Goal: Task Accomplishment & Management: Manage account settings

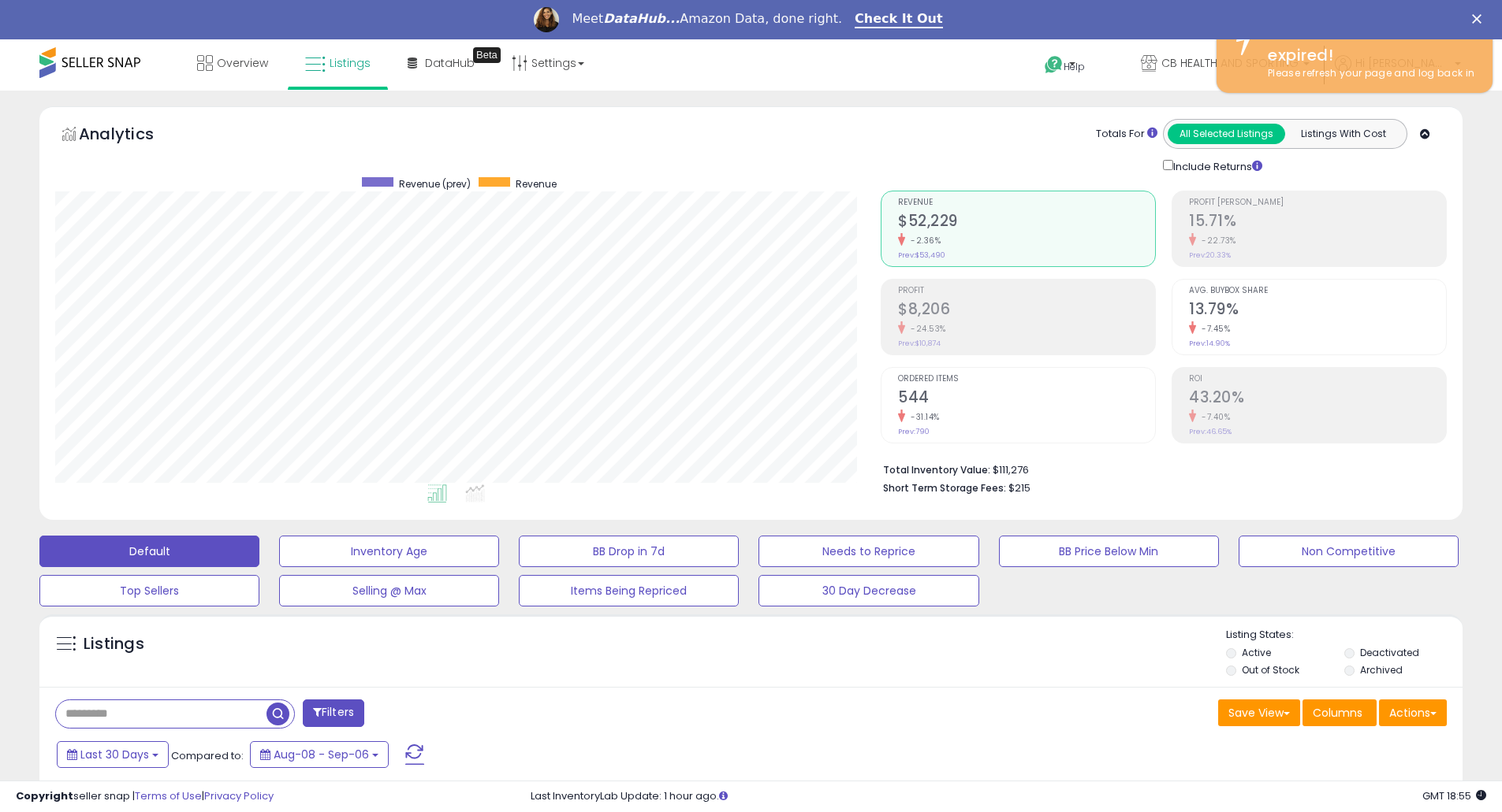
scroll to position [323, 825]
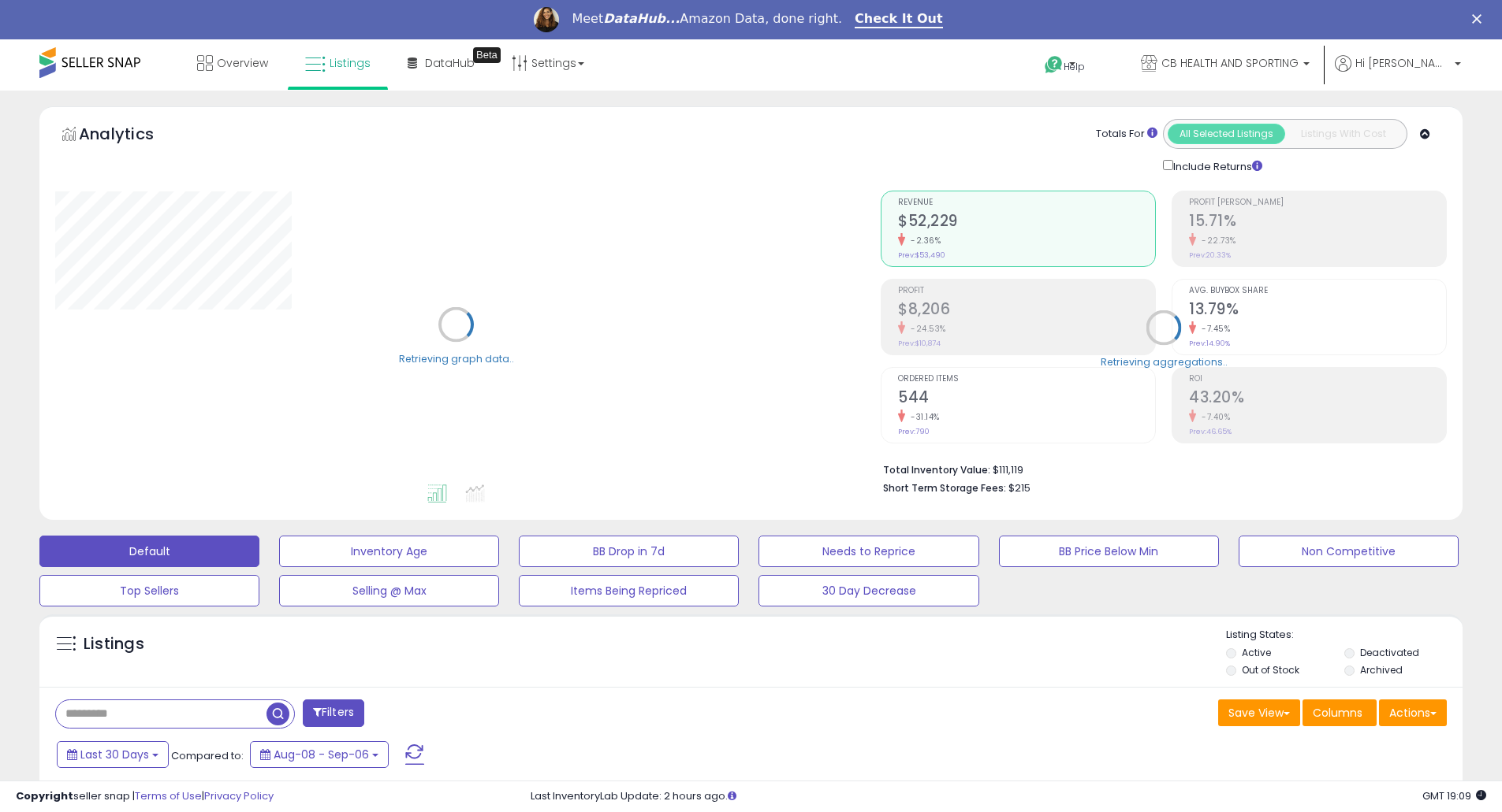
scroll to position [630, 0]
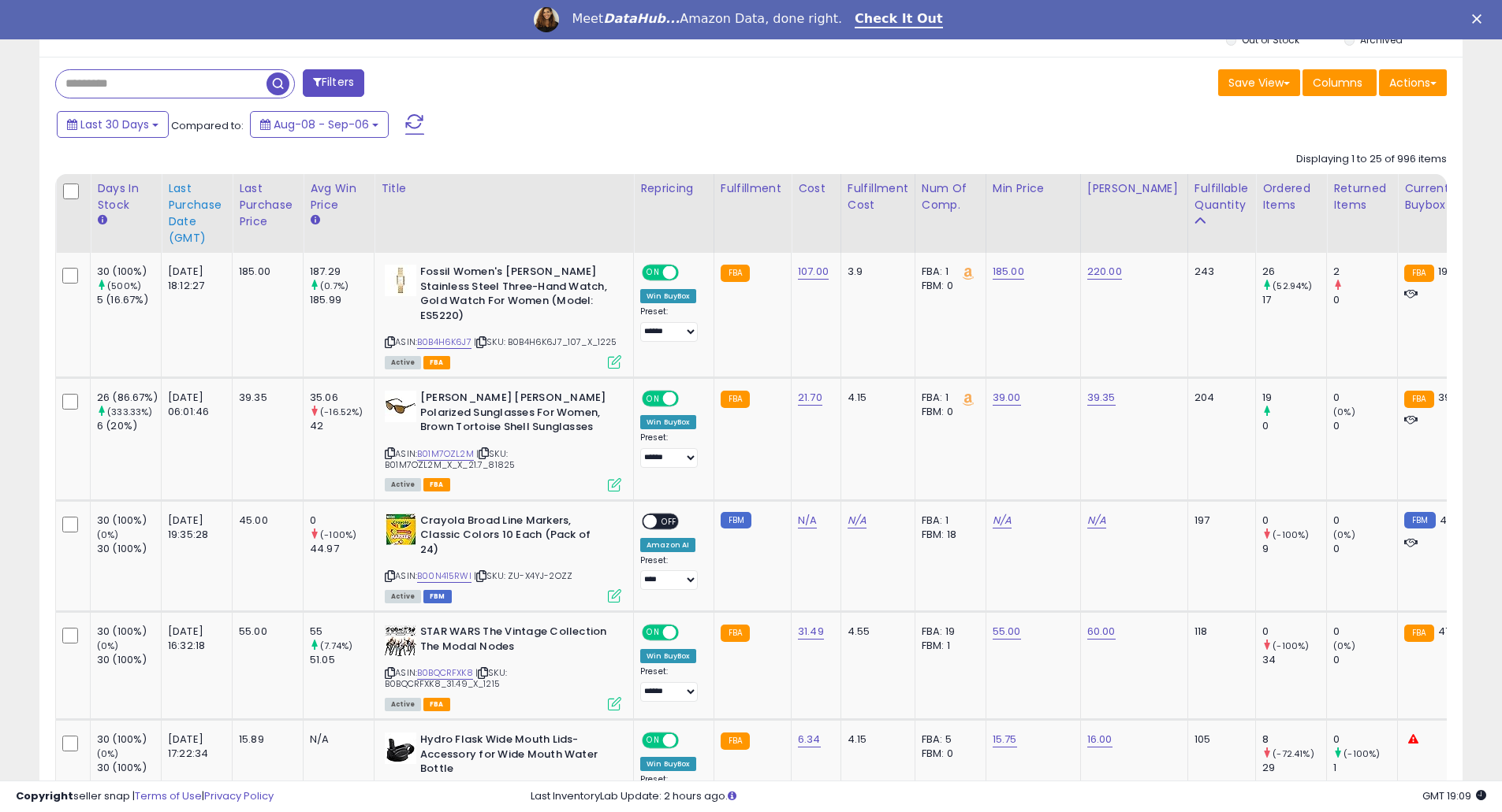
click at [198, 199] on div "Last Purchase Date (GMT)" at bounding box center [196, 213] width 58 height 66
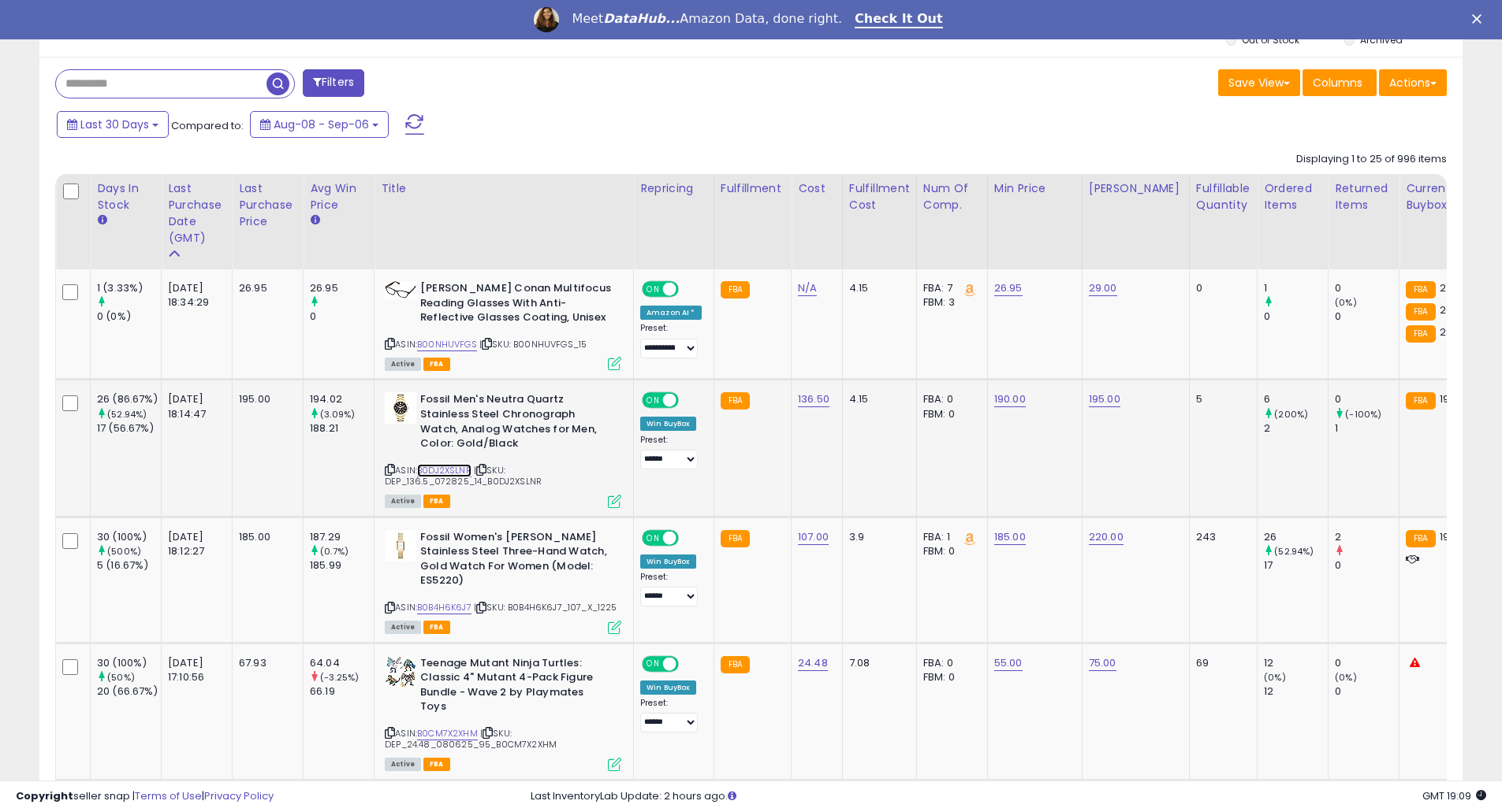
click at [443, 464] on link "B0DJ2XSLNR" at bounding box center [444, 471] width 54 height 13
click at [437, 601] on link "B0B4H6K6J7" at bounding box center [444, 608] width 54 height 13
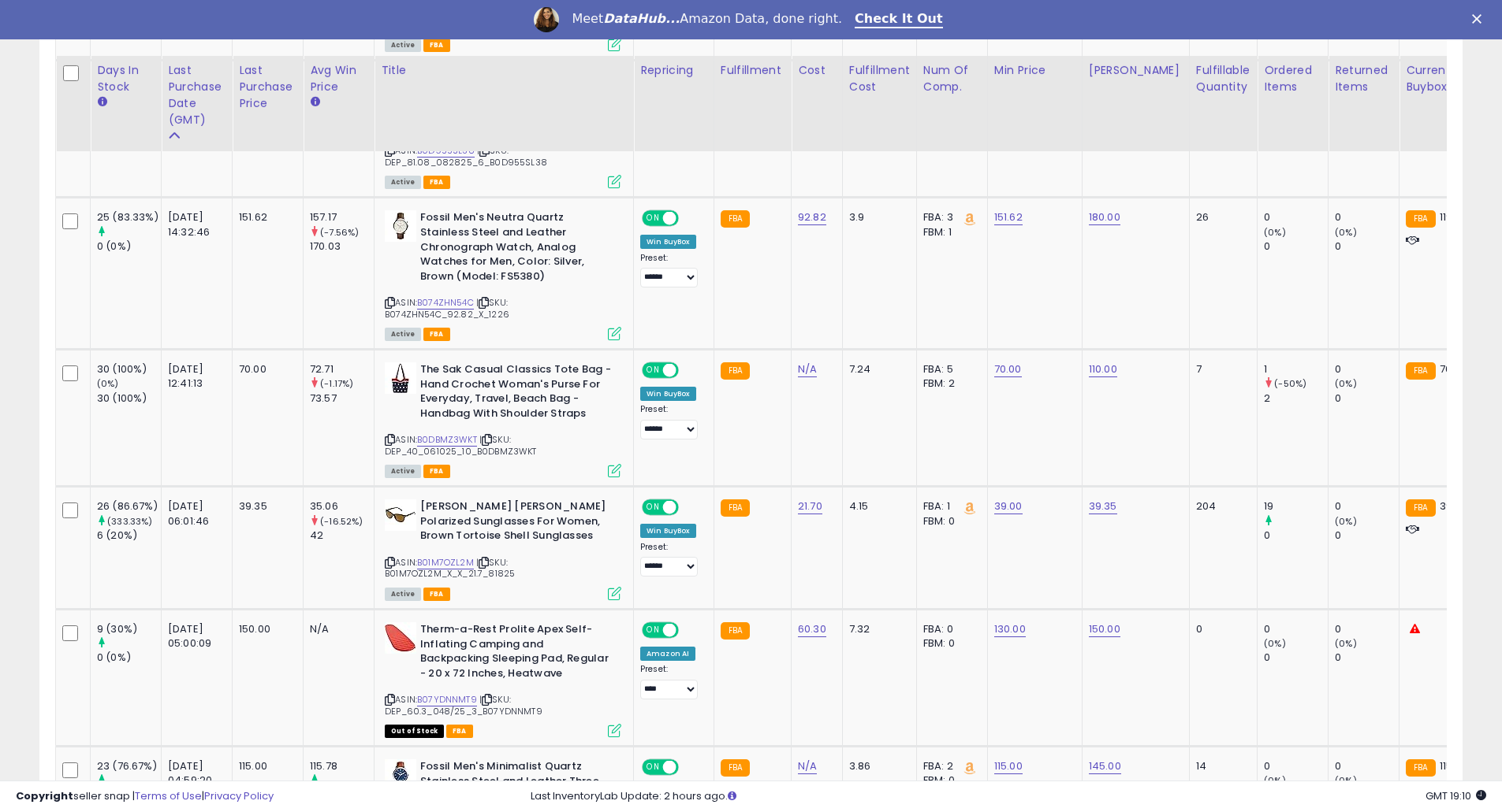
scroll to position [1681, 0]
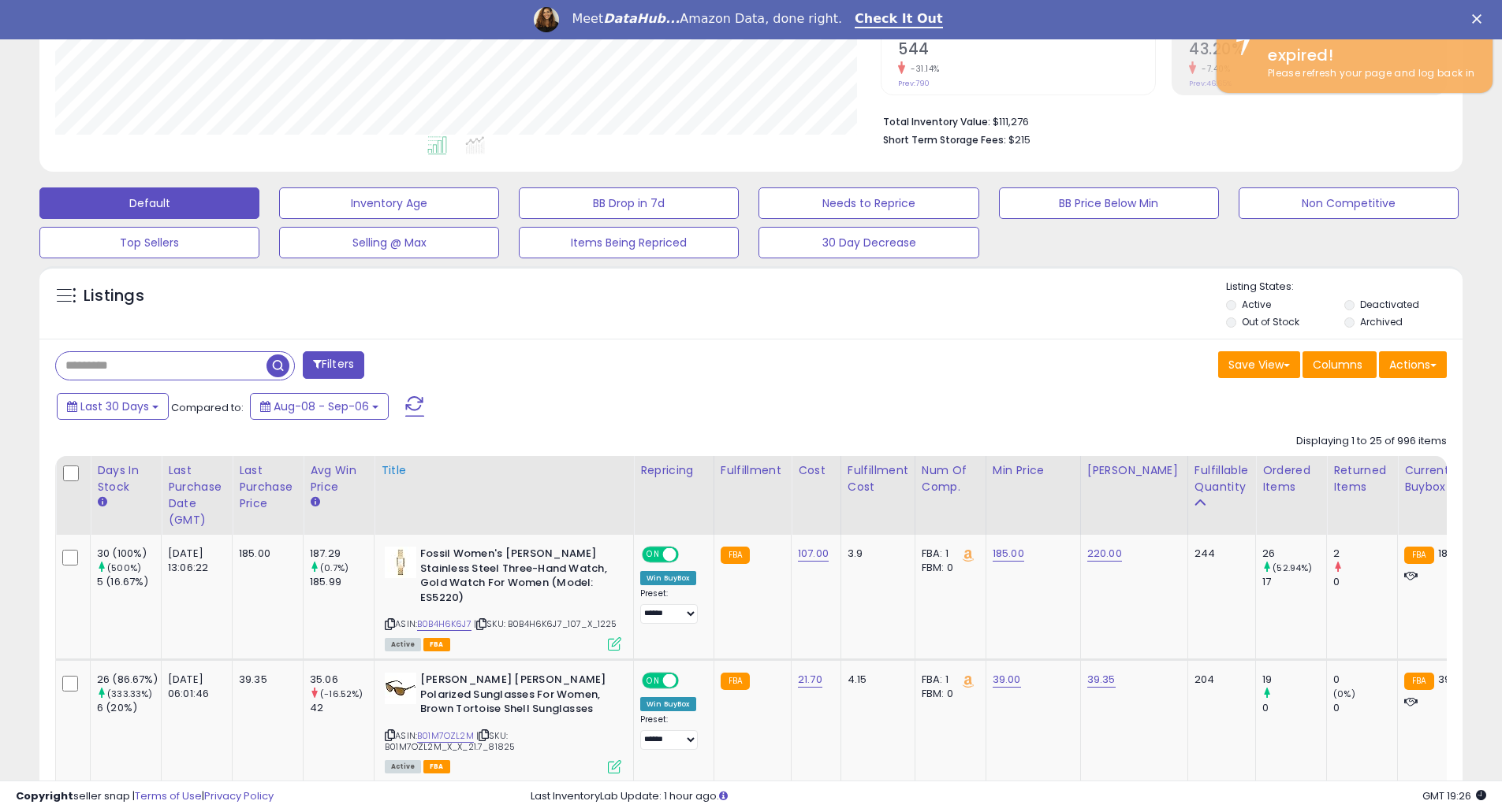
scroll to position [420, 0]
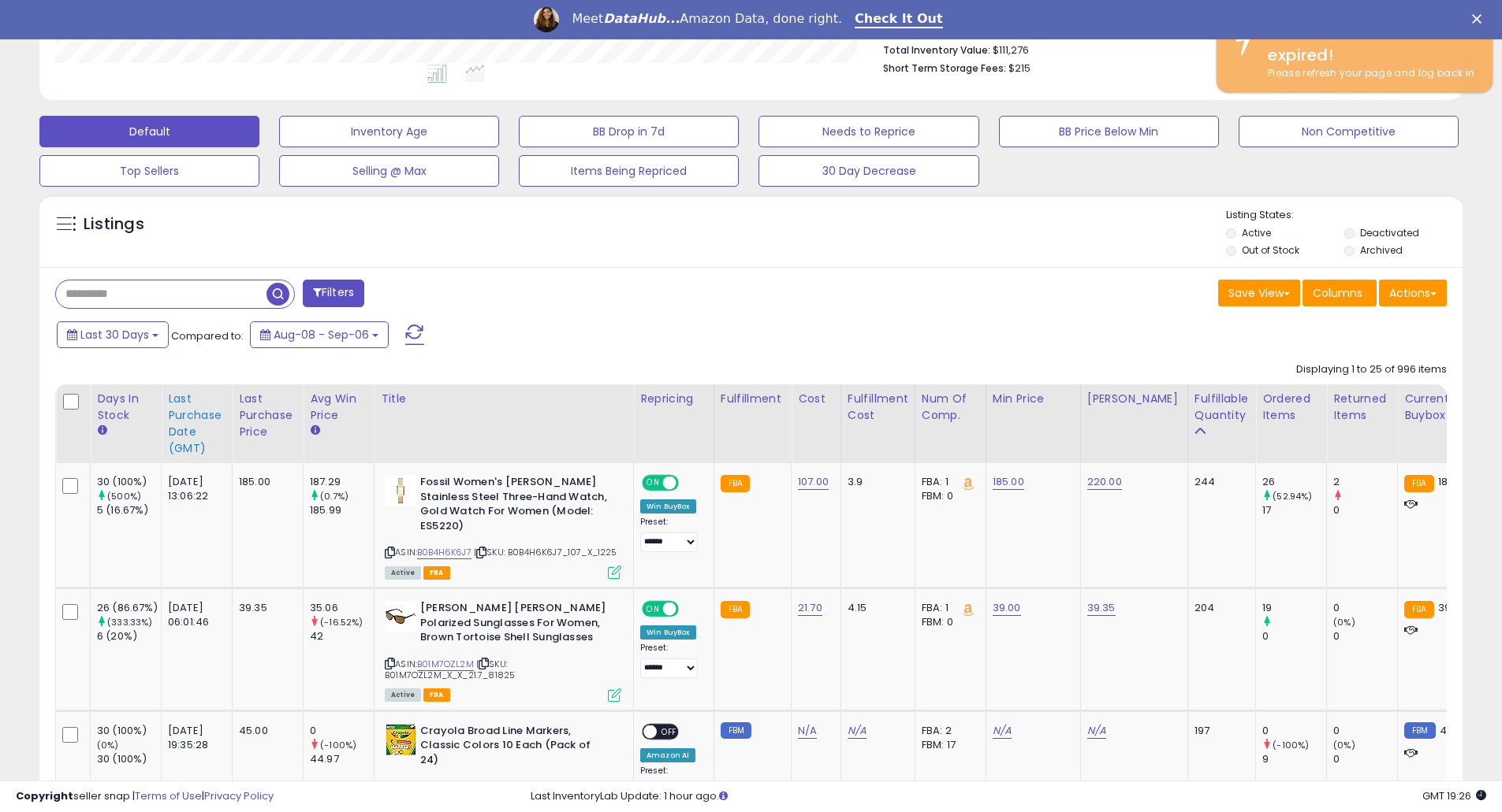
click at [187, 423] on div "Last Purchase Date (GMT)" at bounding box center [196, 423] width 58 height 66
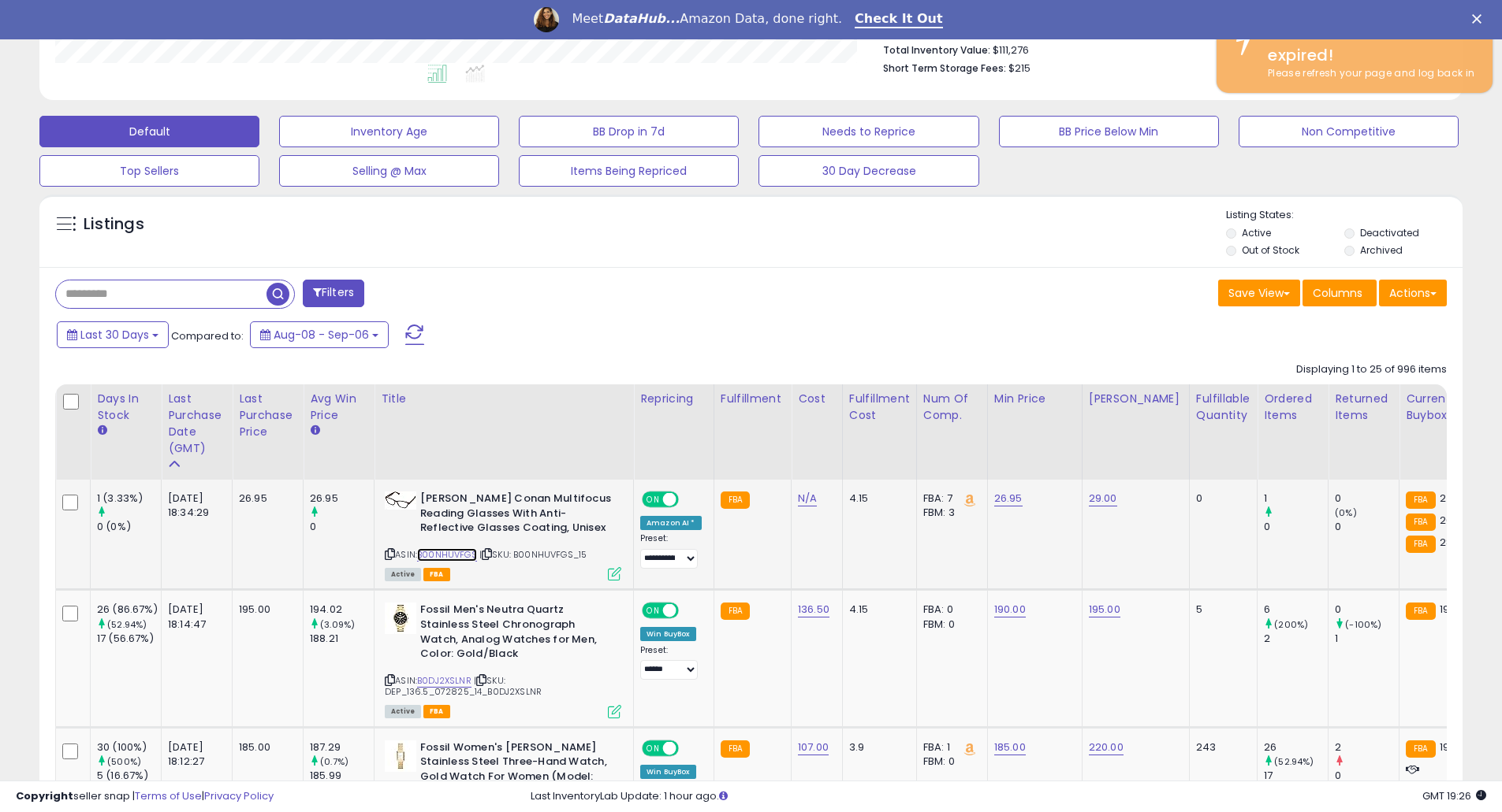
click at [455, 555] on link "B00NHUVFGS" at bounding box center [447, 555] width 60 height 13
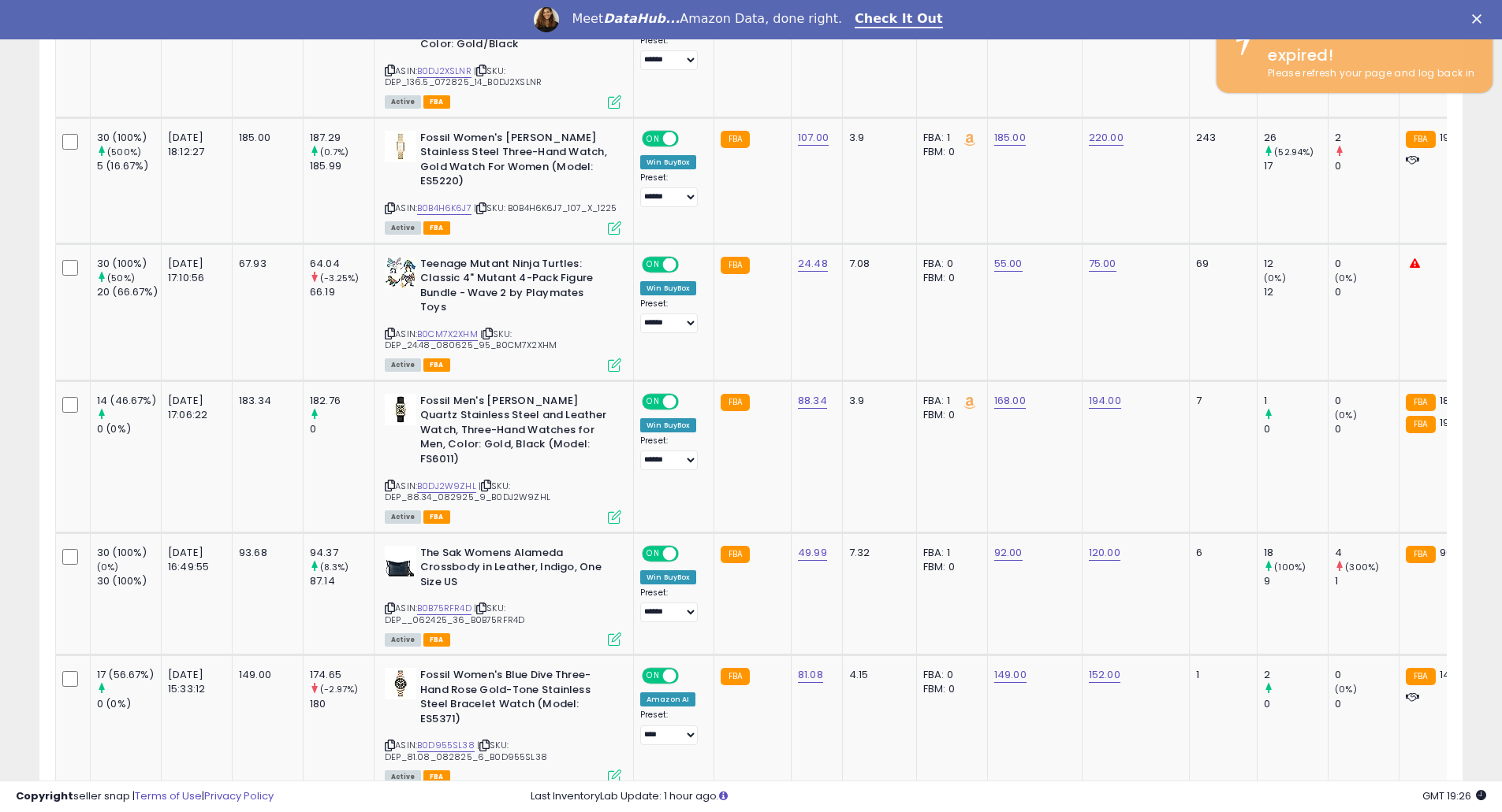
scroll to position [1050, 0]
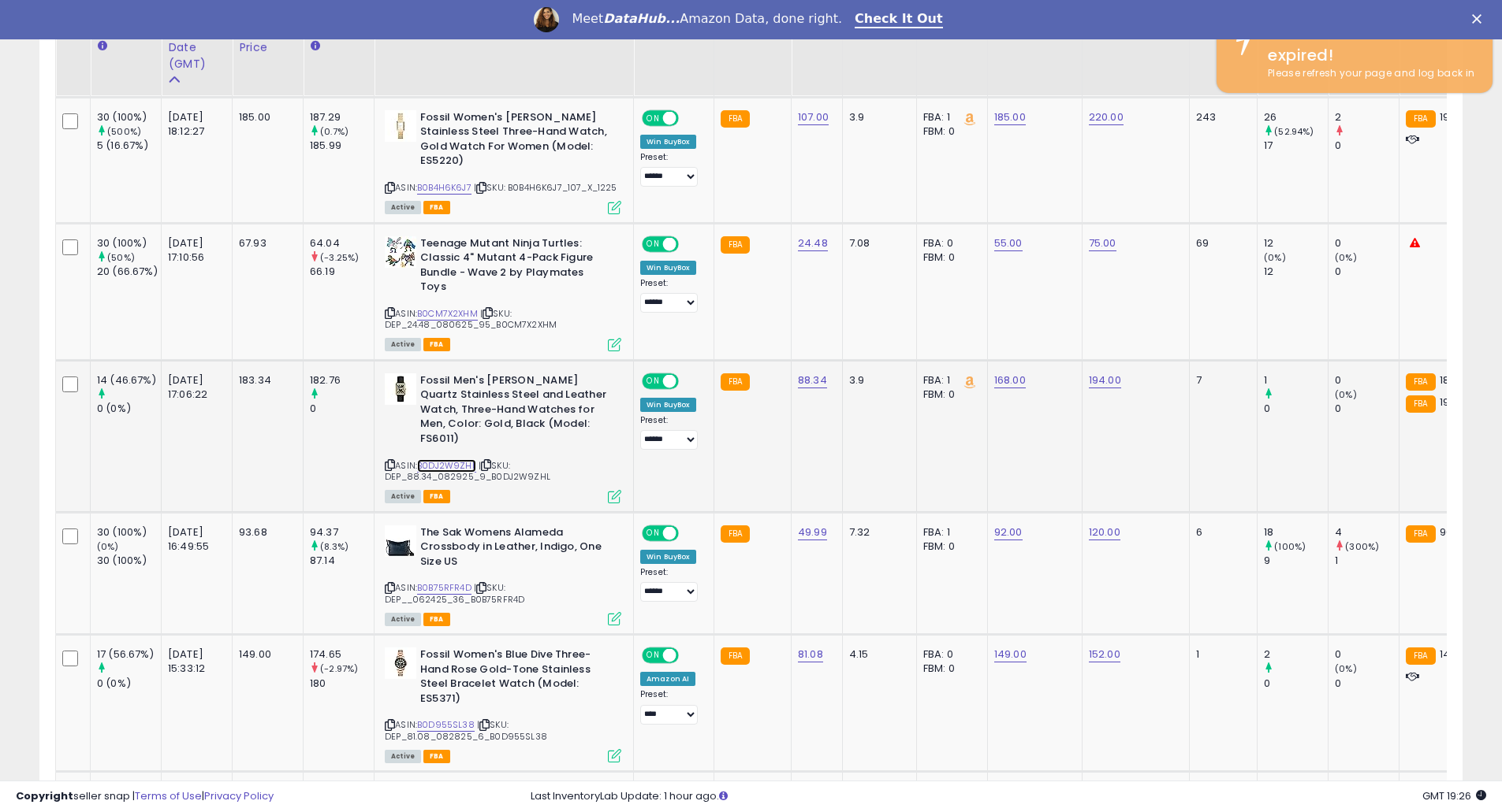
click at [436, 459] on link "B0DJ2W9ZHL" at bounding box center [446, 466] width 59 height 13
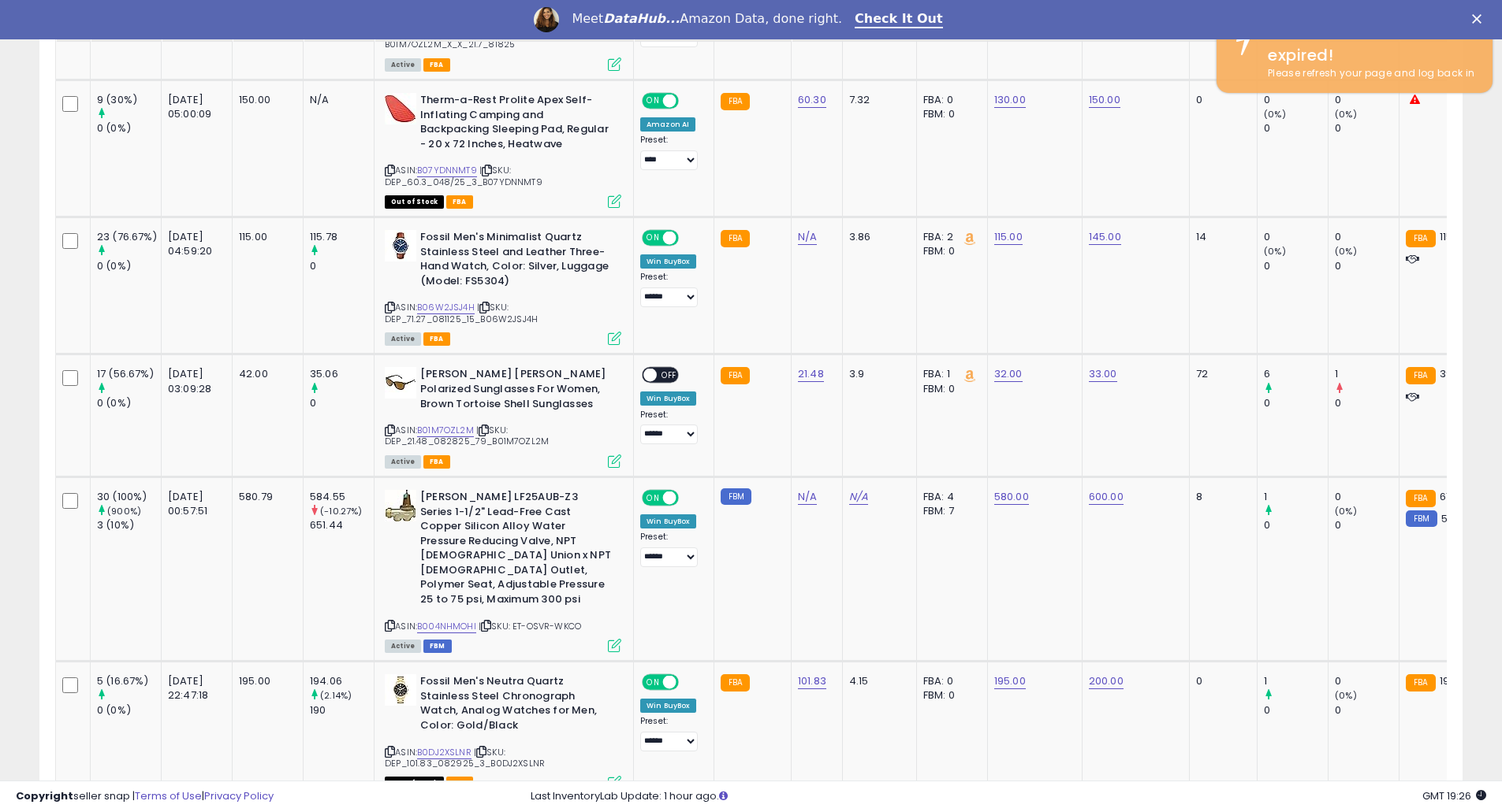
scroll to position [2100, 0]
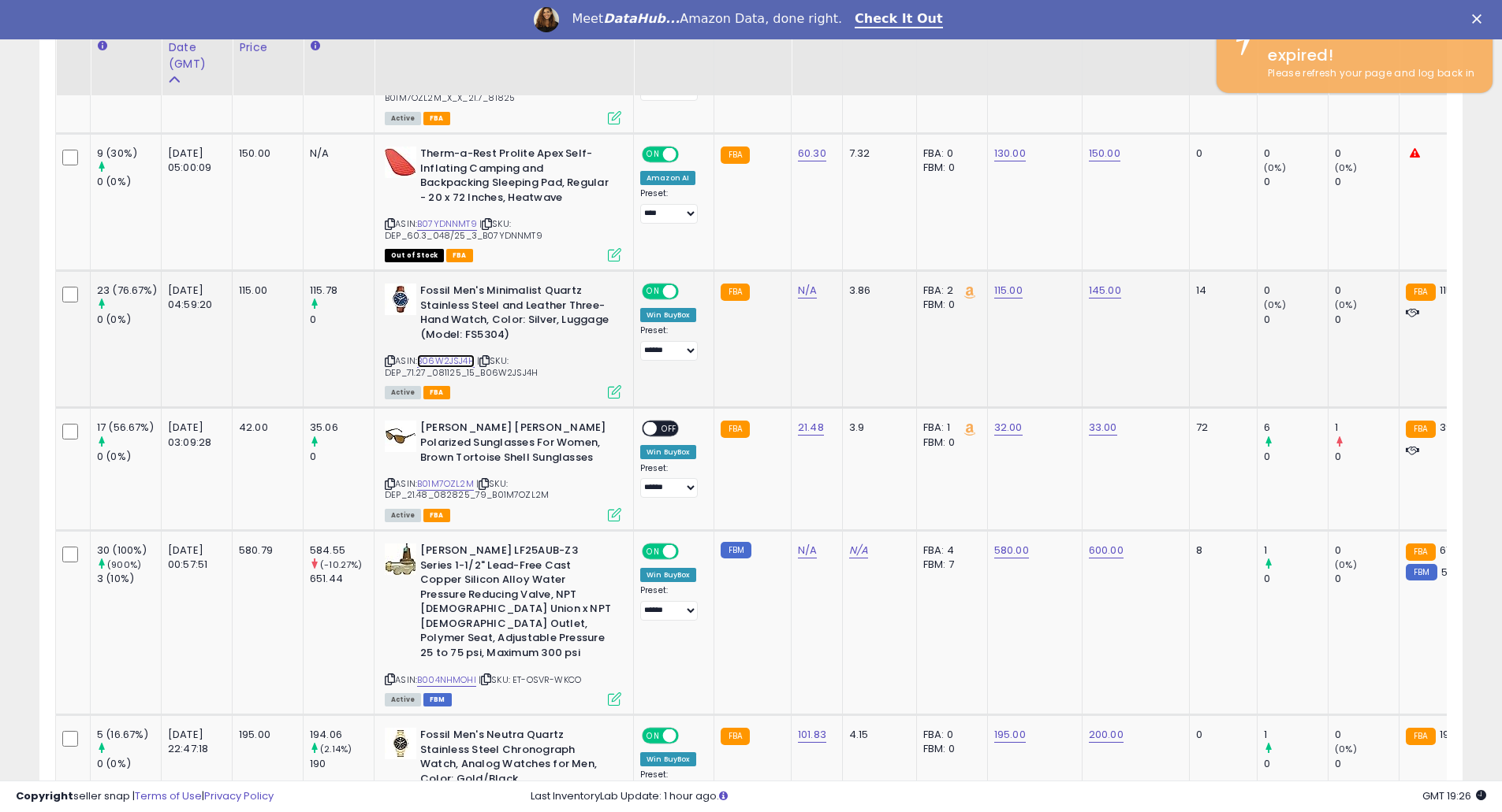
click at [461, 354] on link "B06W2JSJ4H" at bounding box center [446, 361] width 58 height 13
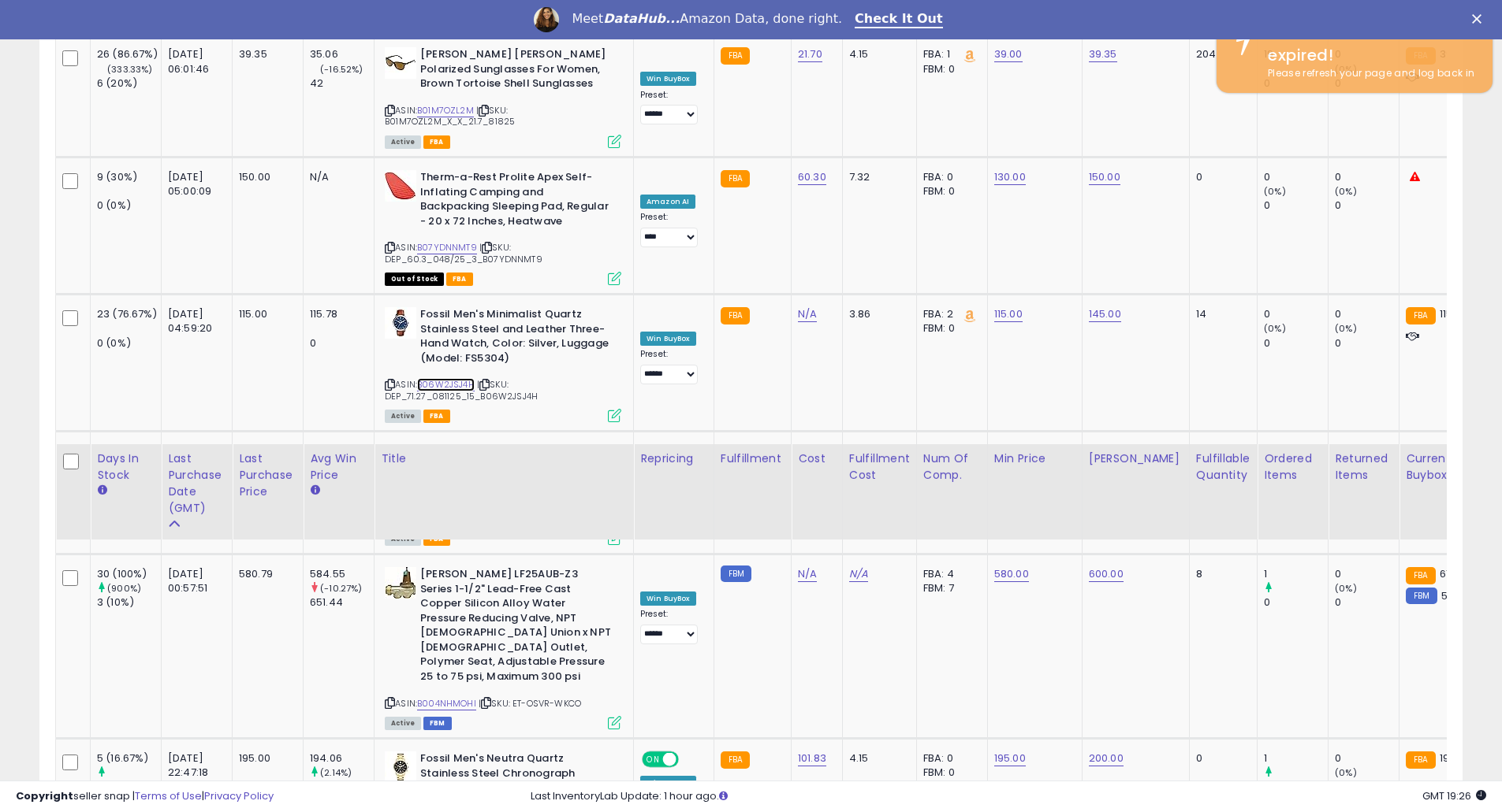
scroll to position [1681, 0]
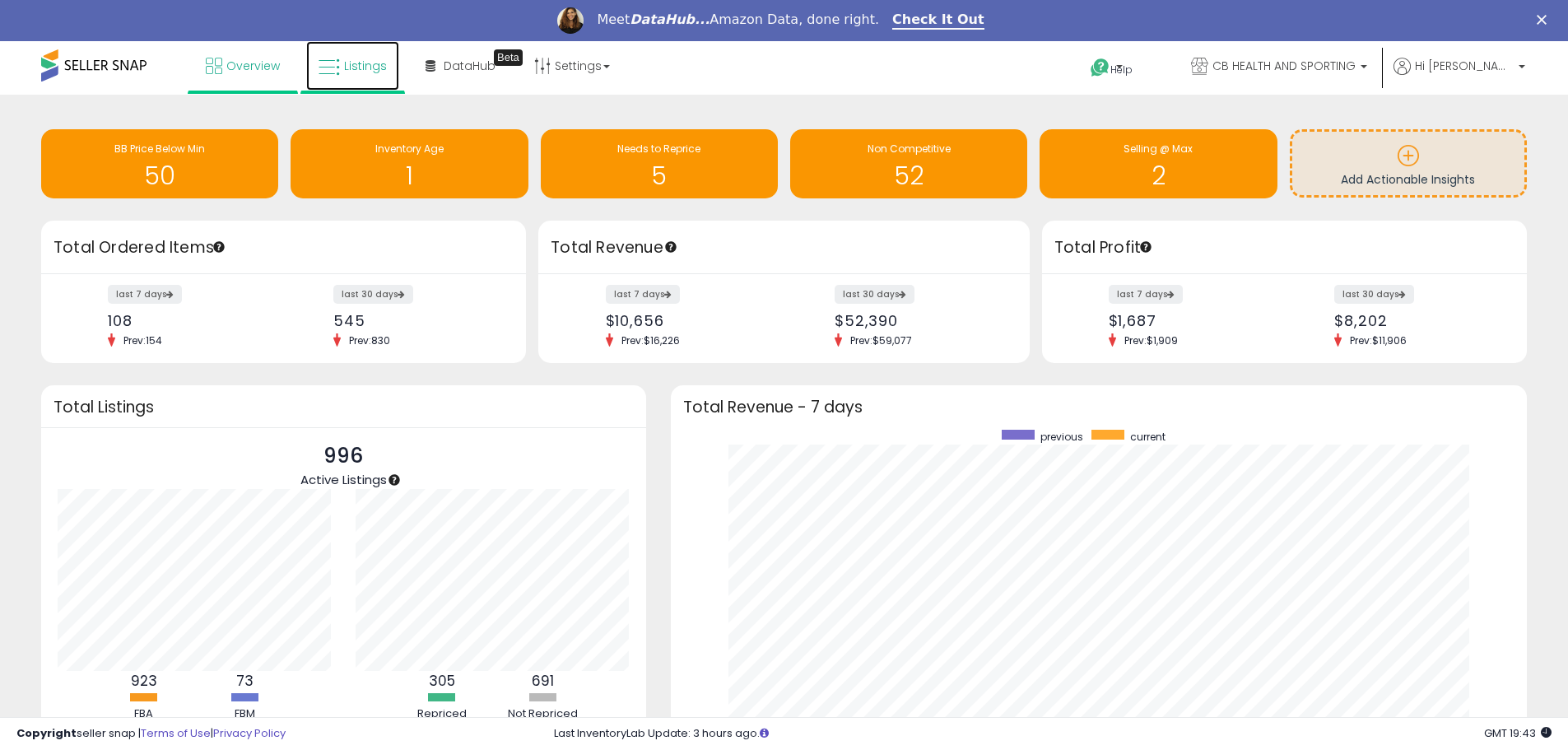
click at [370, 62] on span "Listings" at bounding box center [365, 65] width 42 height 16
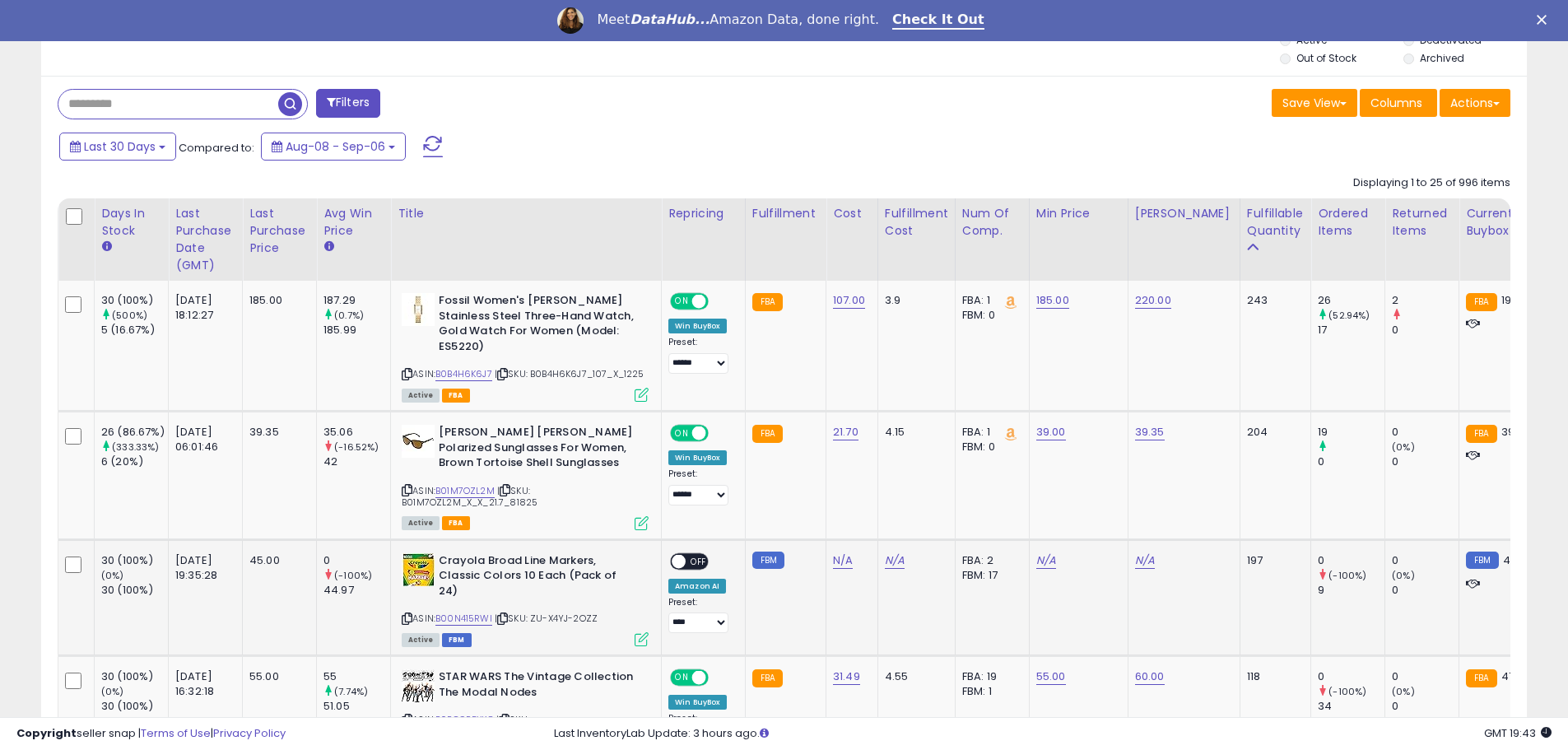
scroll to position [439, 0]
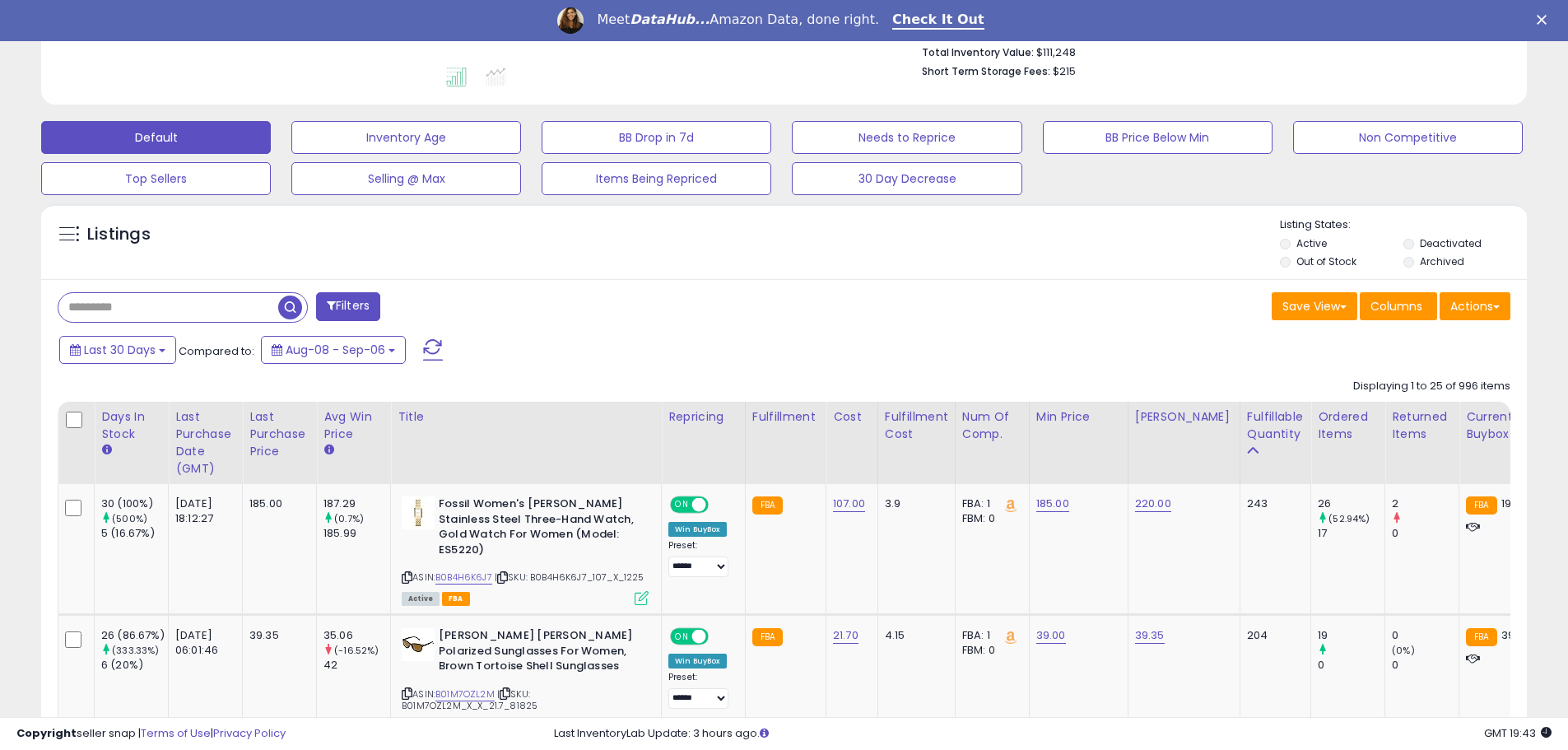
click at [217, 452] on div "Last Purchase Date (GMT)" at bounding box center [205, 443] width 60 height 69
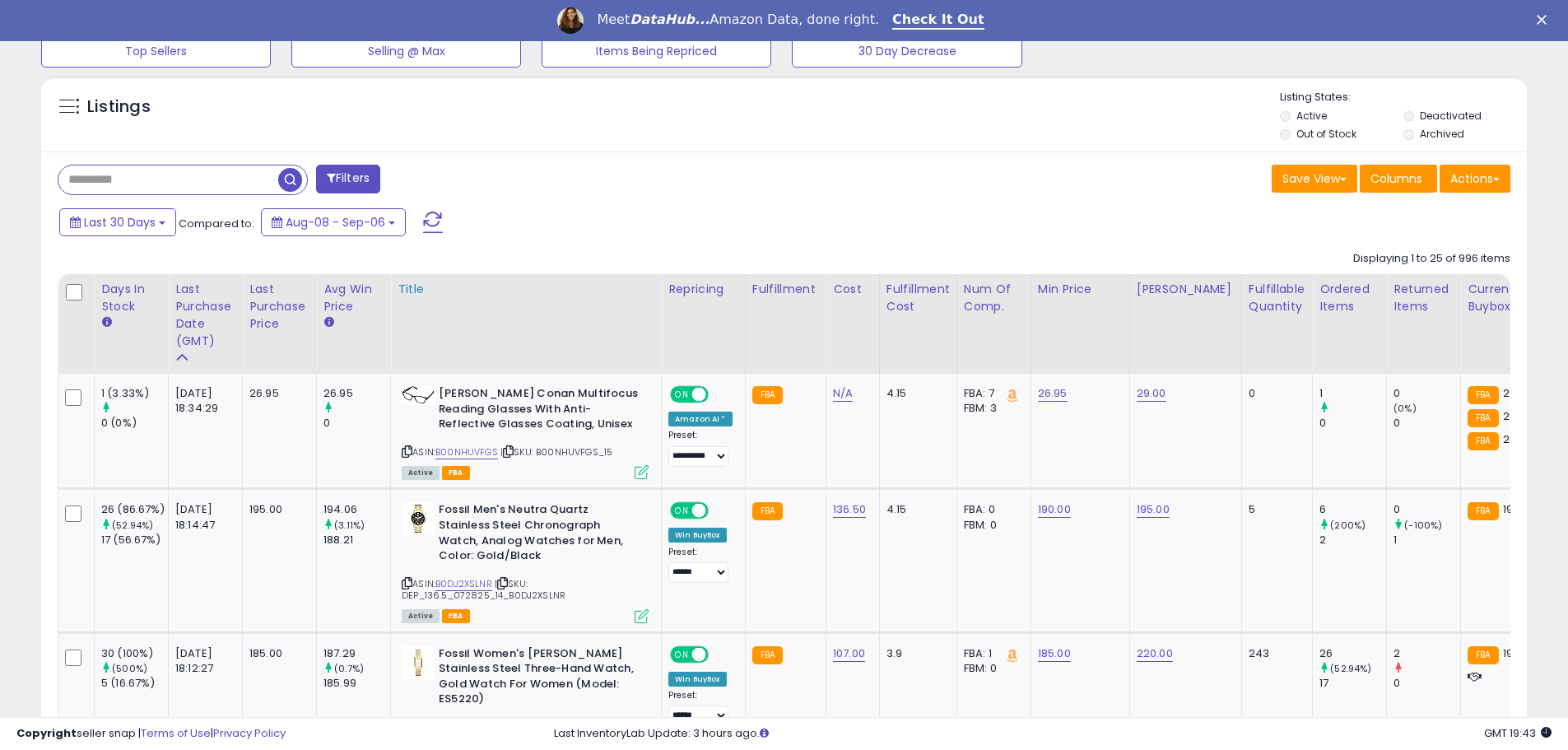
scroll to position [786, 0]
